Goal: Information Seeking & Learning: Learn about a topic

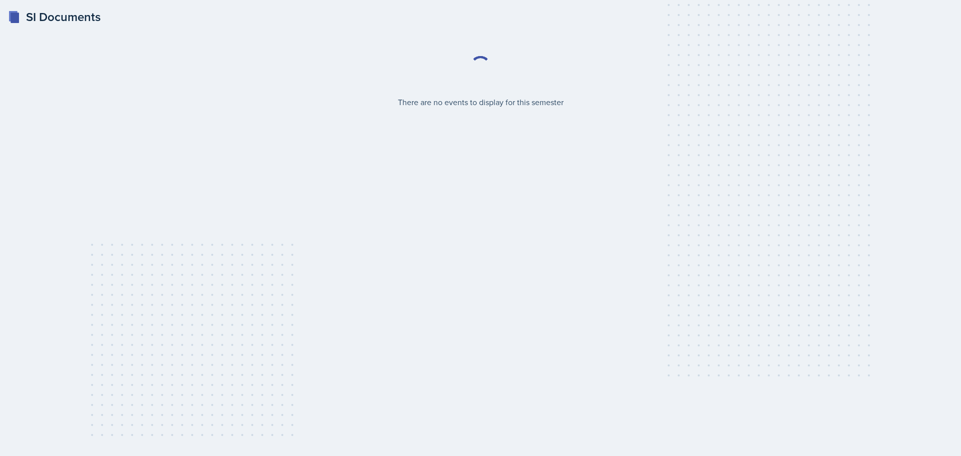
select select "2bed604d-1099-4043-b1bc-2365e8740244"
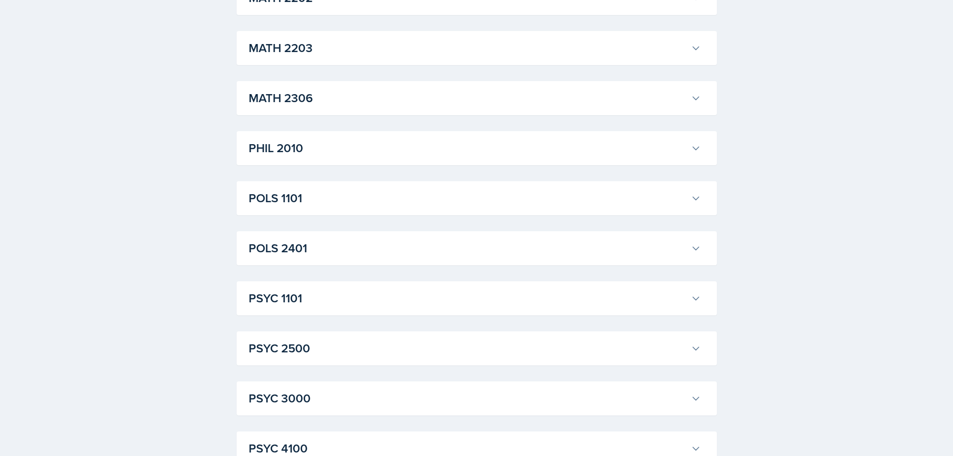
scroll to position [1251, 0]
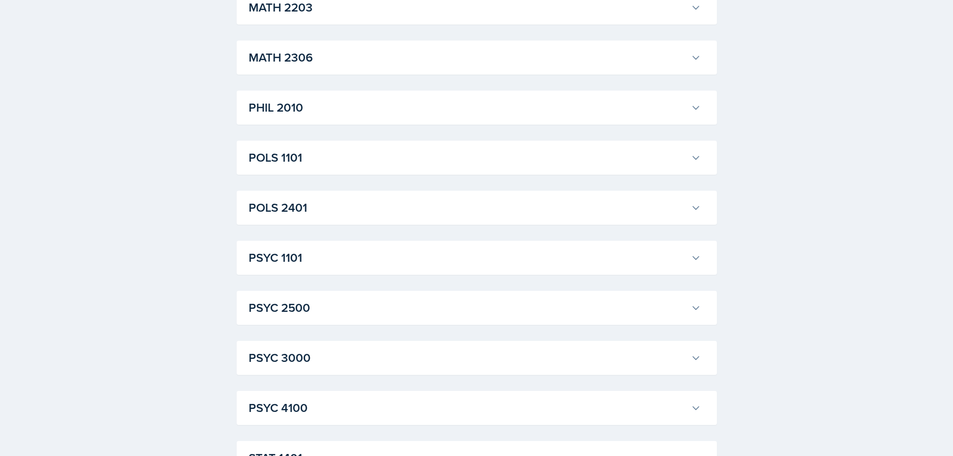
click at [494, 263] on h3 "PSYC 1101" at bounding box center [468, 258] width 438 height 18
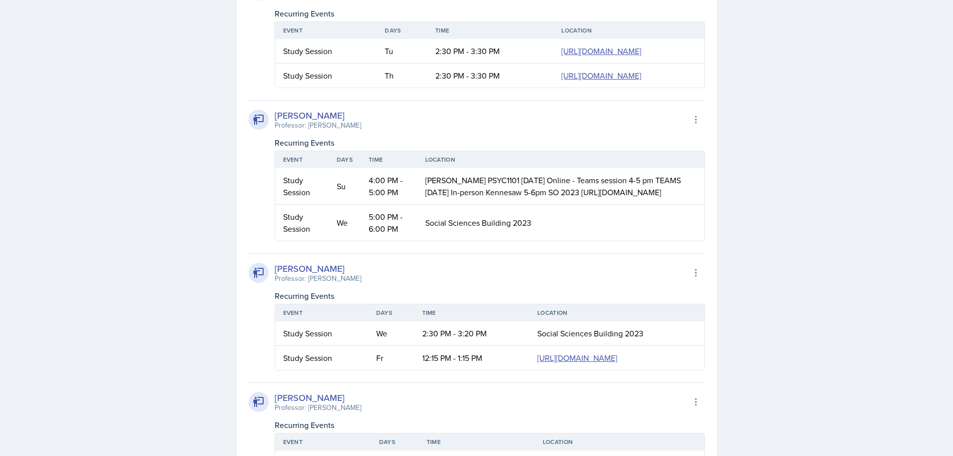
scroll to position [1751, 0]
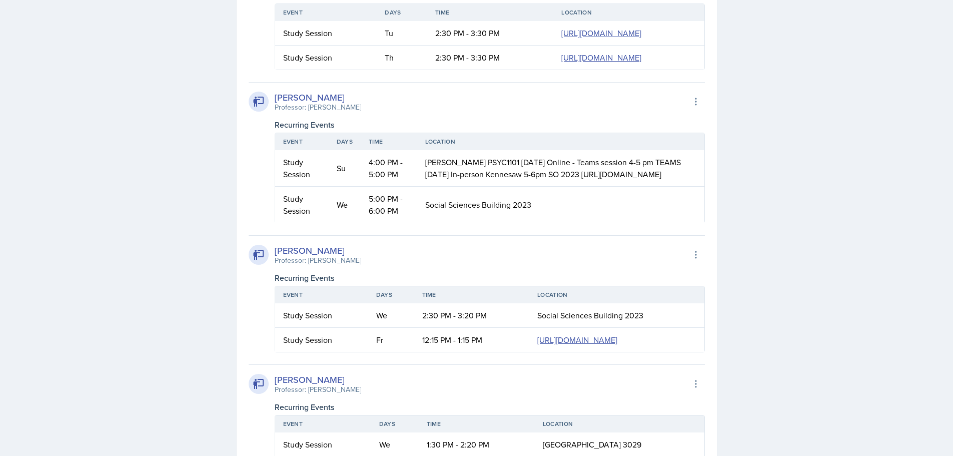
drag, startPoint x: 316, startPoint y: 188, endPoint x: 378, endPoint y: 189, distance: 62.0
click at [378, 113] on div "[PERSON_NAME] Professor: [PERSON_NAME] Export to Google Calendar" at bounding box center [477, 102] width 456 height 22
click at [390, 113] on div "[PERSON_NAME] Professor: [PERSON_NAME] Export to Google Calendar" at bounding box center [477, 102] width 456 height 22
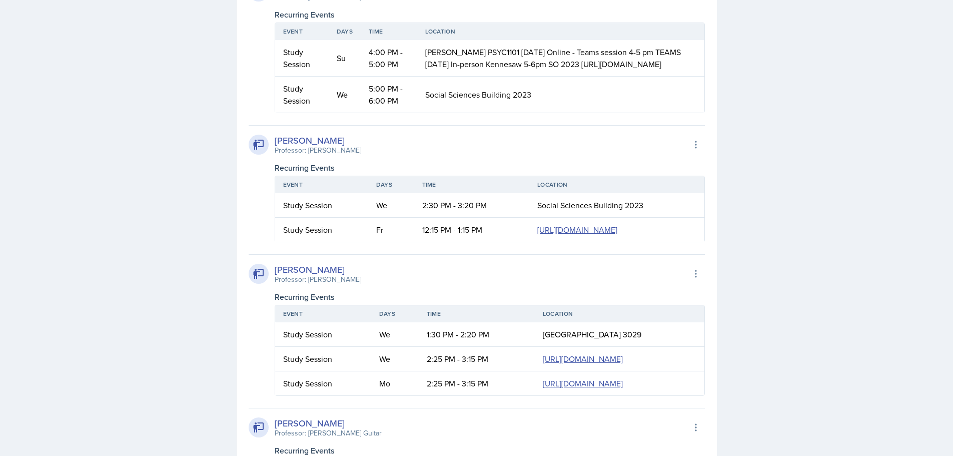
scroll to position [1901, 0]
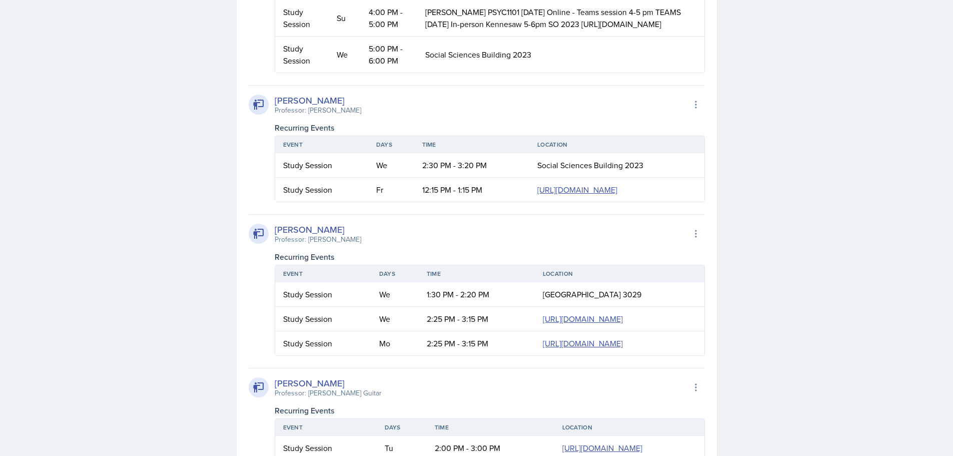
click at [508, 116] on div "[PERSON_NAME] Professor: [PERSON_NAME] Export to Google Calendar" at bounding box center [477, 105] width 456 height 22
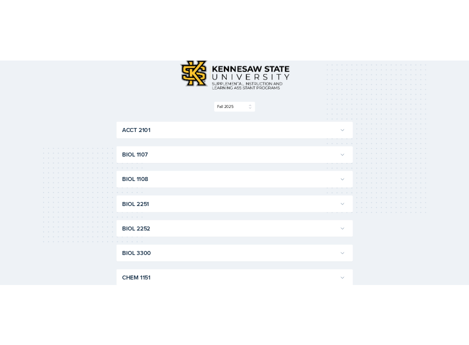
scroll to position [0, 0]
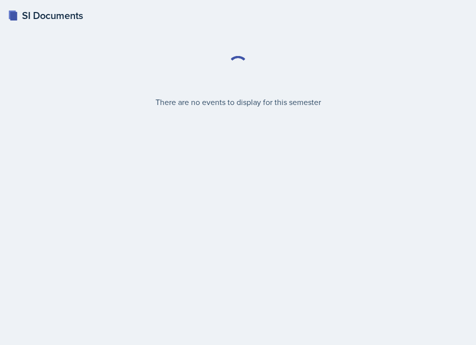
select select "2bed604d-1099-4043-b1bc-2365e8740244"
